Goal: Information Seeking & Learning: Learn about a topic

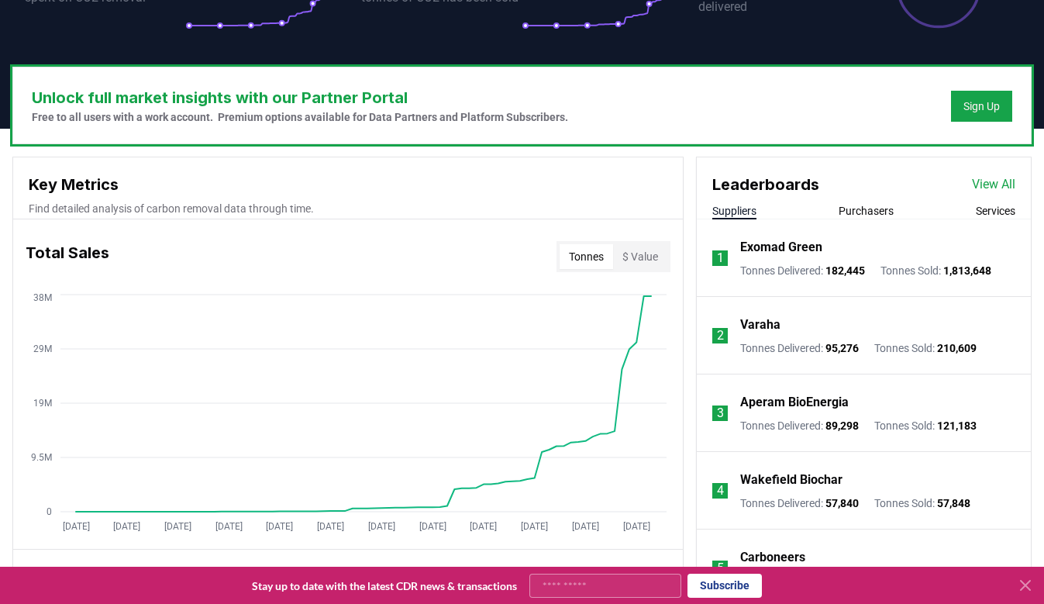
scroll to position [356, 0]
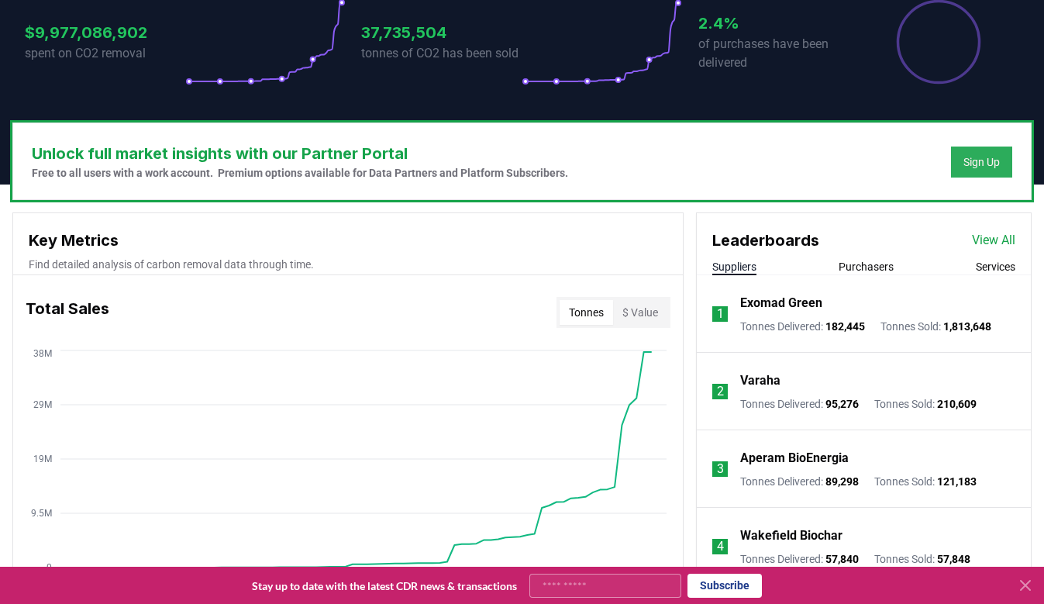
click at [977, 158] on div "Sign Up" at bounding box center [981, 161] width 36 height 15
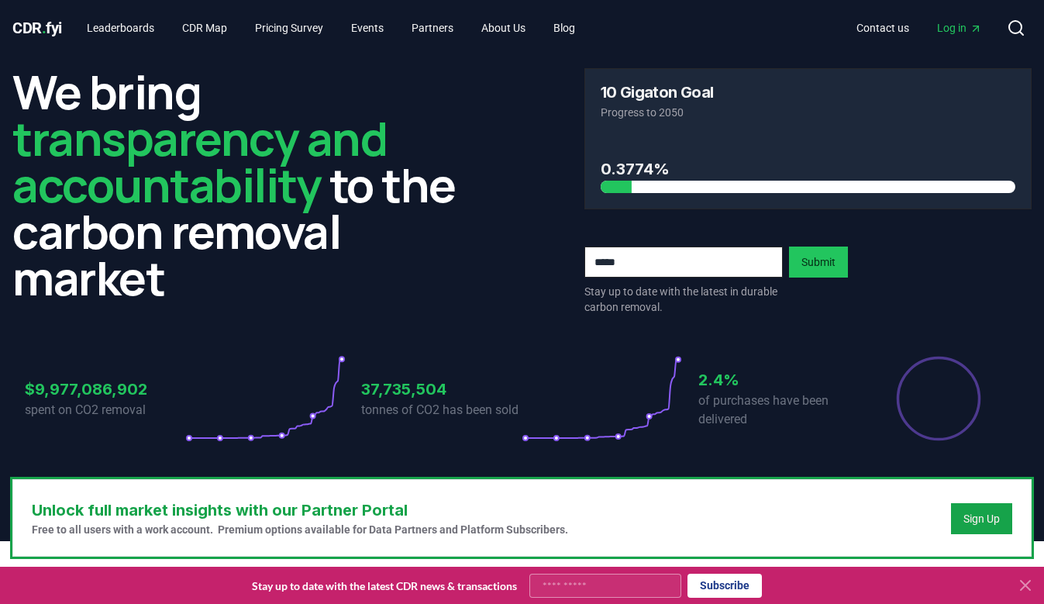
scroll to position [0, 0]
click at [201, 29] on link "CDR Map" at bounding box center [205, 28] width 70 height 28
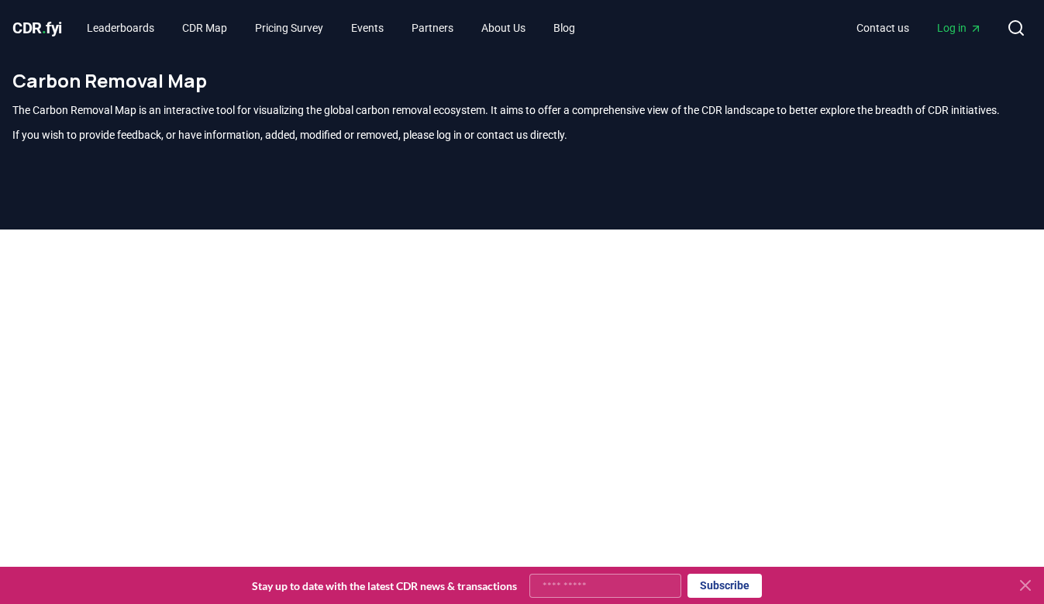
scroll to position [14, 0]
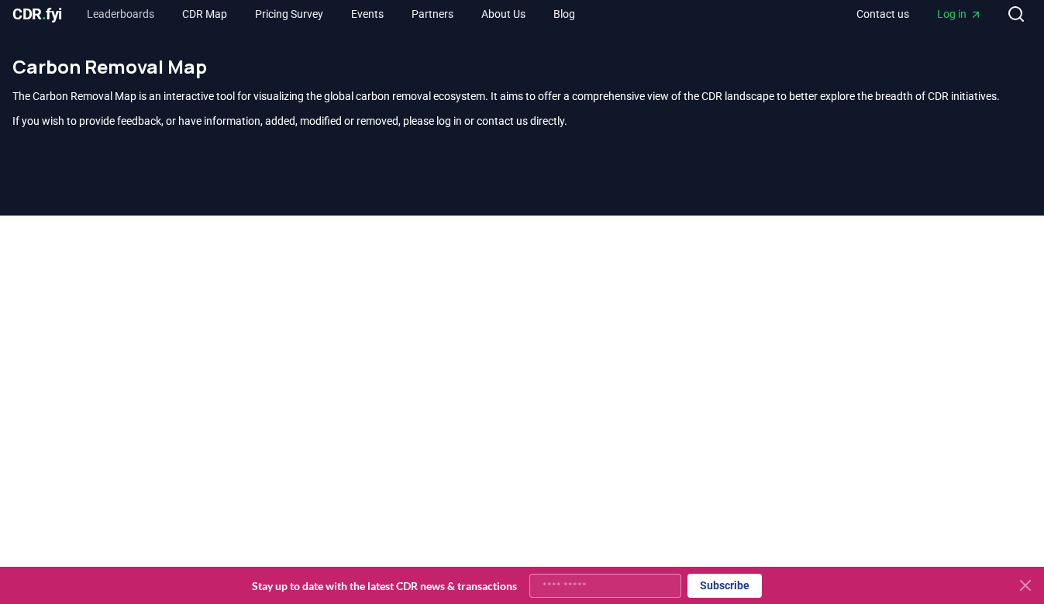
click at [119, 17] on link "Leaderboards" at bounding box center [120, 14] width 92 height 28
click at [139, 13] on link "Leaderboards" at bounding box center [120, 14] width 92 height 28
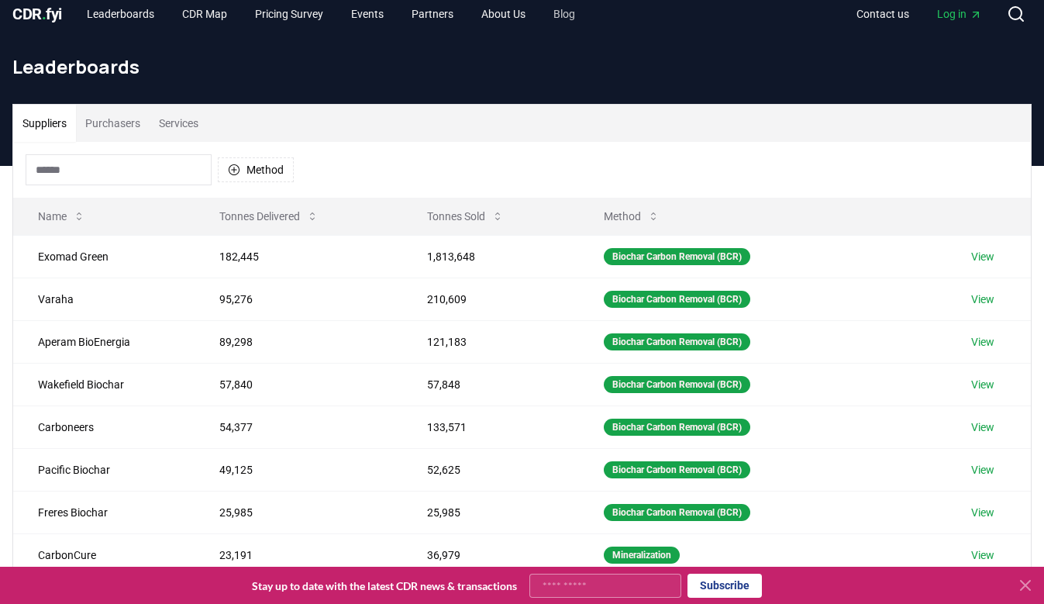
click at [587, 9] on link "Blog" at bounding box center [564, 14] width 46 height 28
click at [585, 19] on link "Blog" at bounding box center [564, 14] width 46 height 28
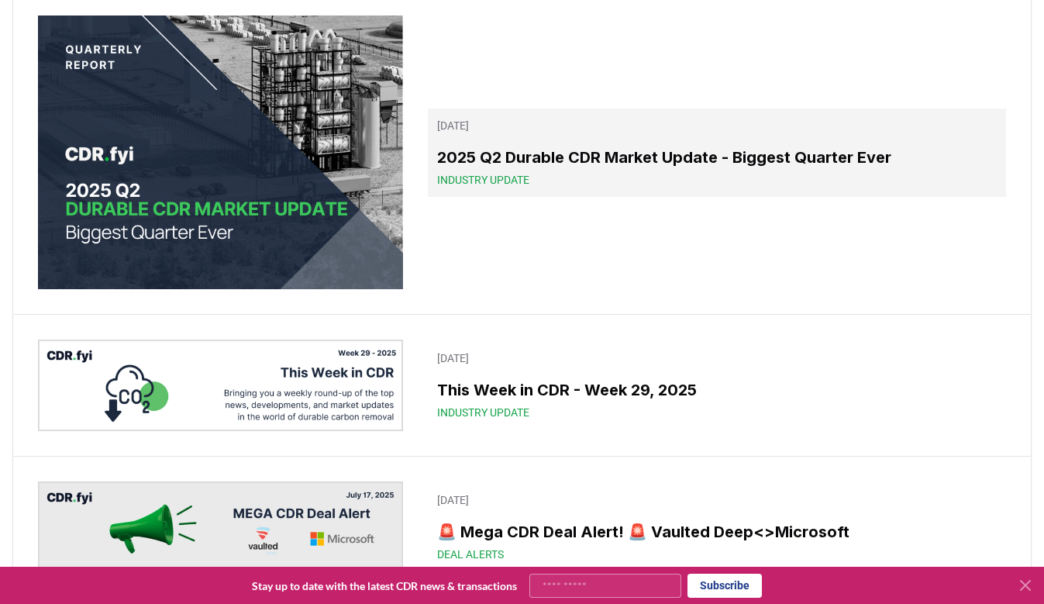
scroll to position [822, 0]
click at [606, 187] on div "Industry Update" at bounding box center [716, 178] width 559 height 15
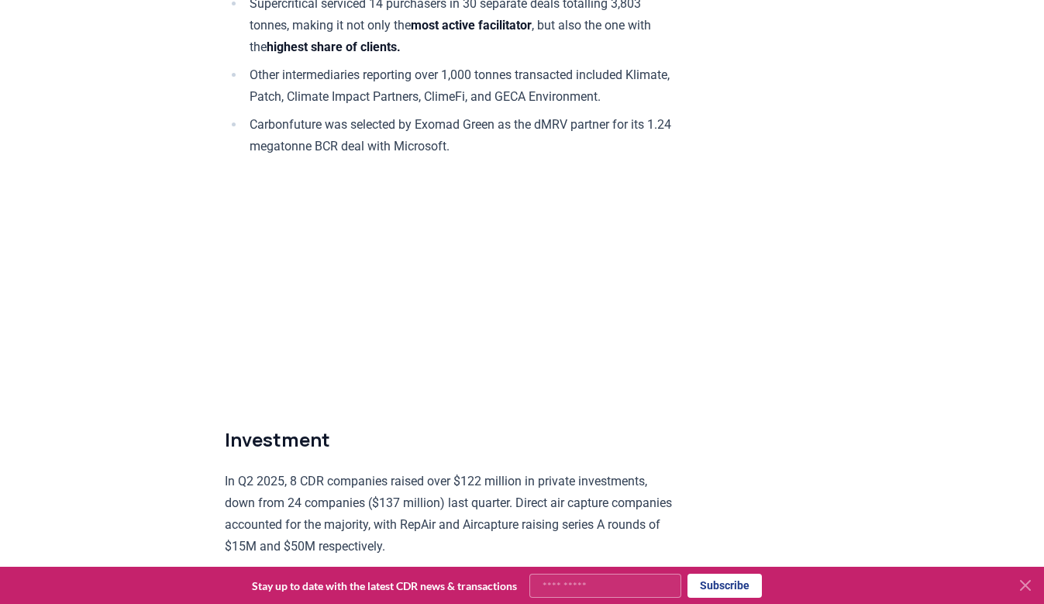
scroll to position [8909, 0]
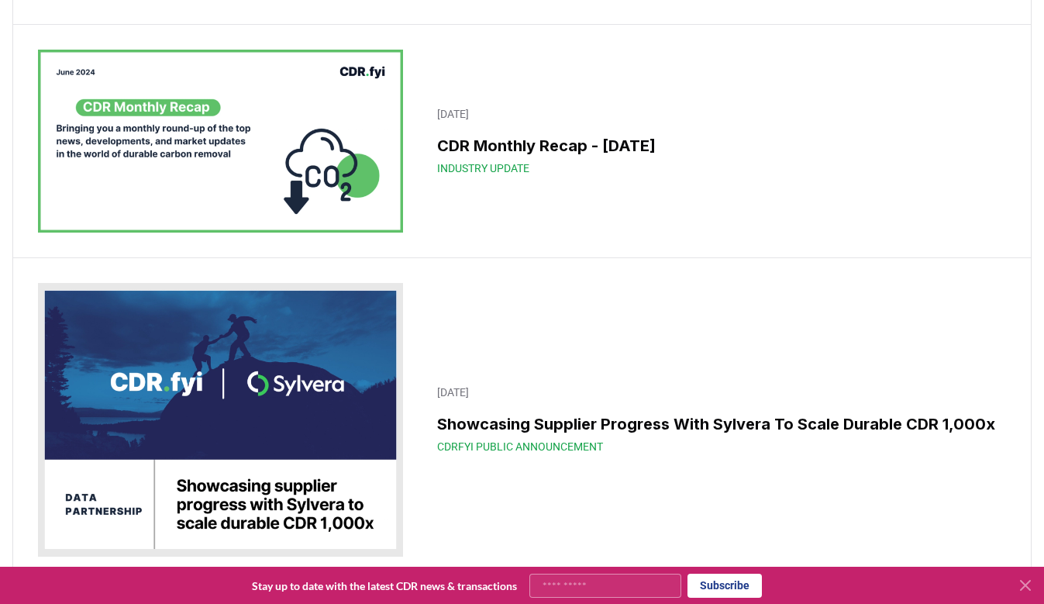
scroll to position [14853, 0]
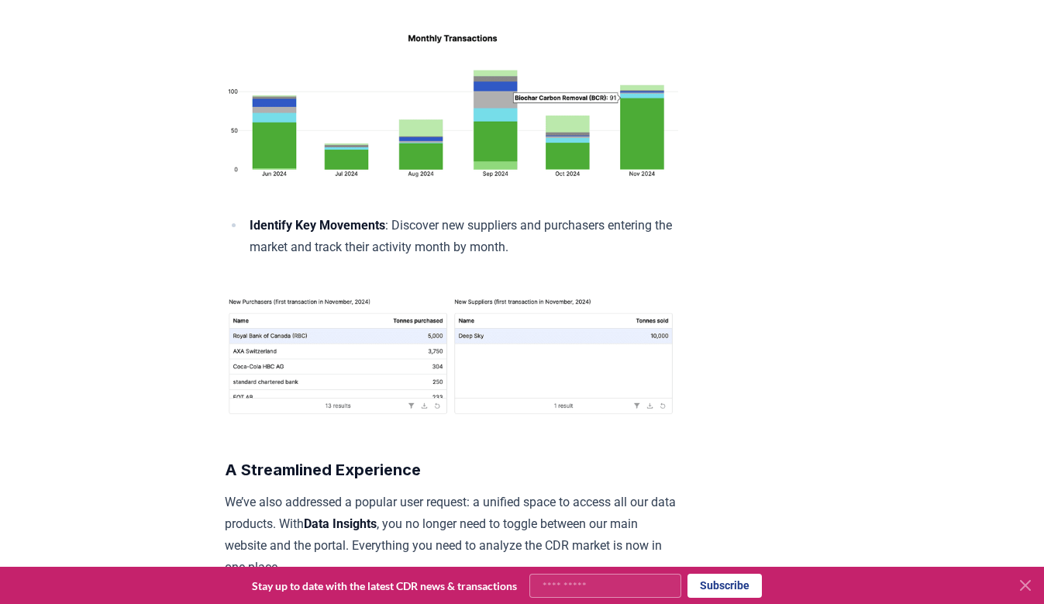
scroll to position [1424, 0]
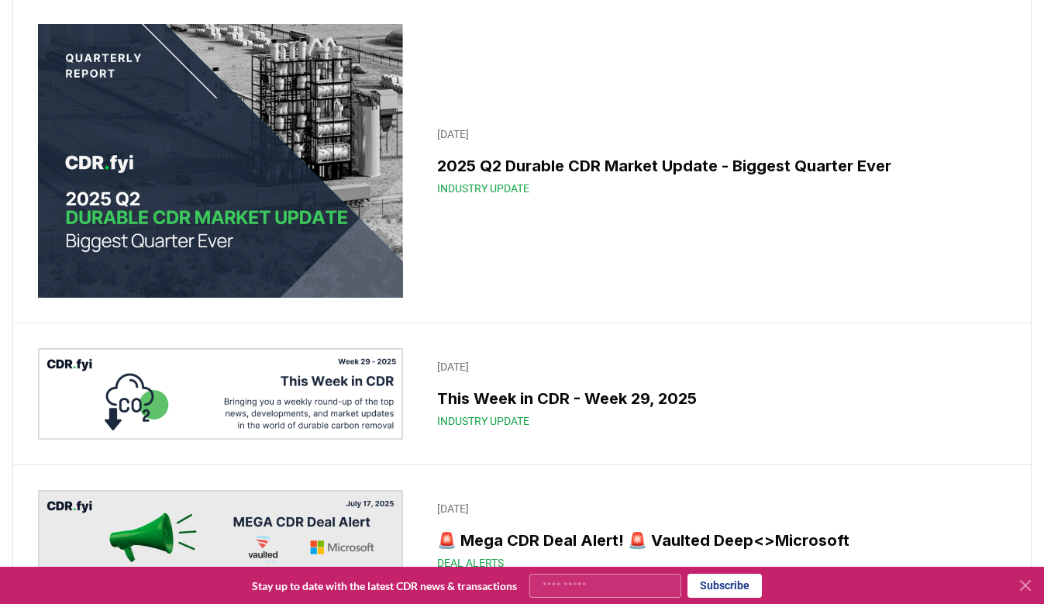
scroll to position [828, 0]
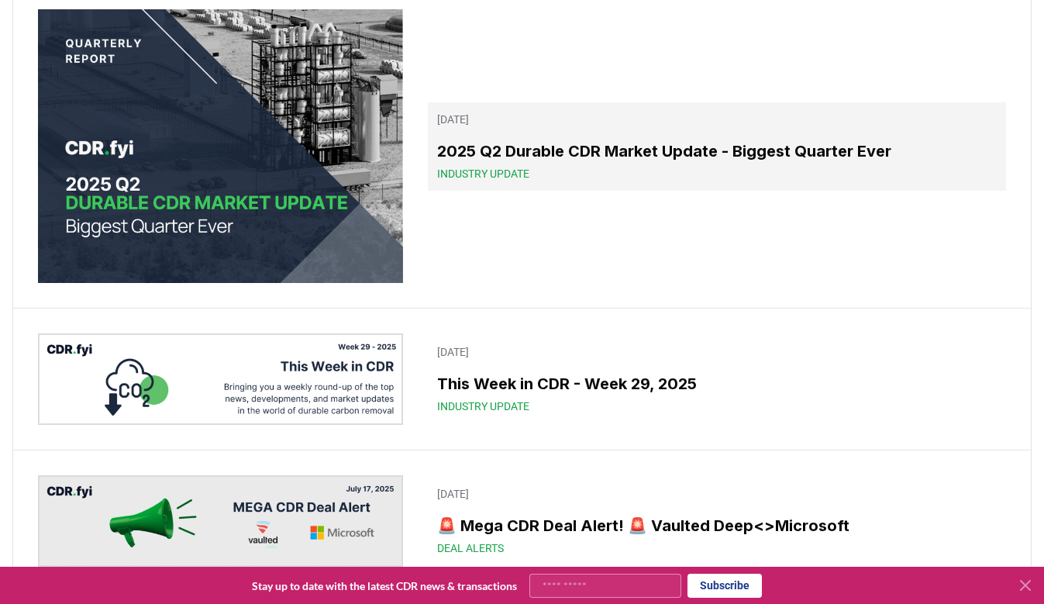
click at [682, 181] on div "2025 Q2 Durable CDR Market Update - Biggest Quarter Ever Industry Update" at bounding box center [716, 160] width 559 height 42
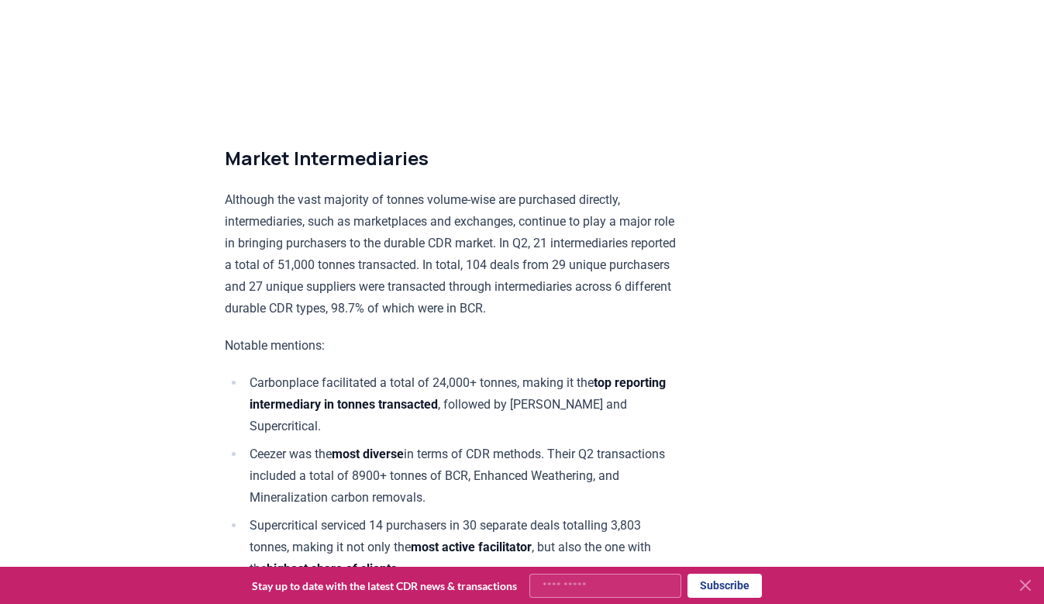
scroll to position [8352, 0]
